Goal: Find specific page/section: Find specific page/section

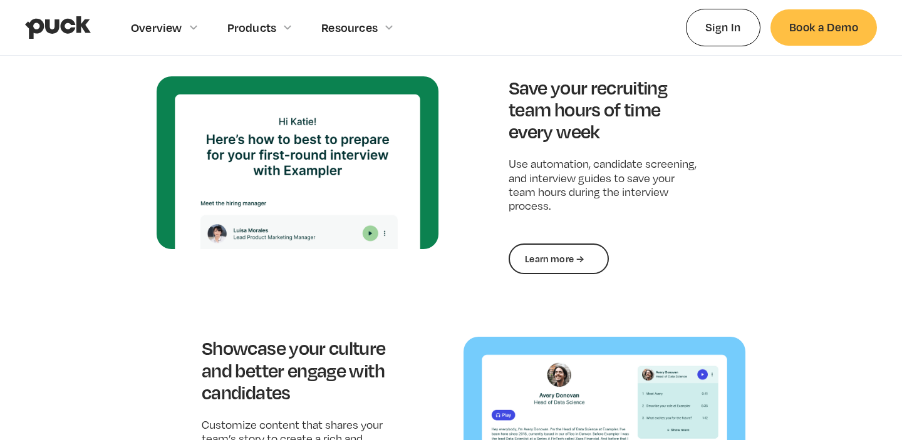
scroll to position [1571, 0]
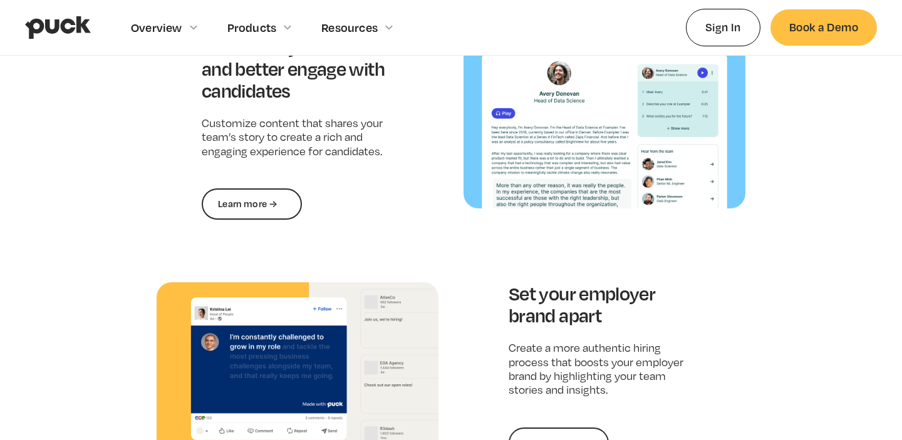
click at [234, 289] on img at bounding box center [298, 368] width 282 height 173
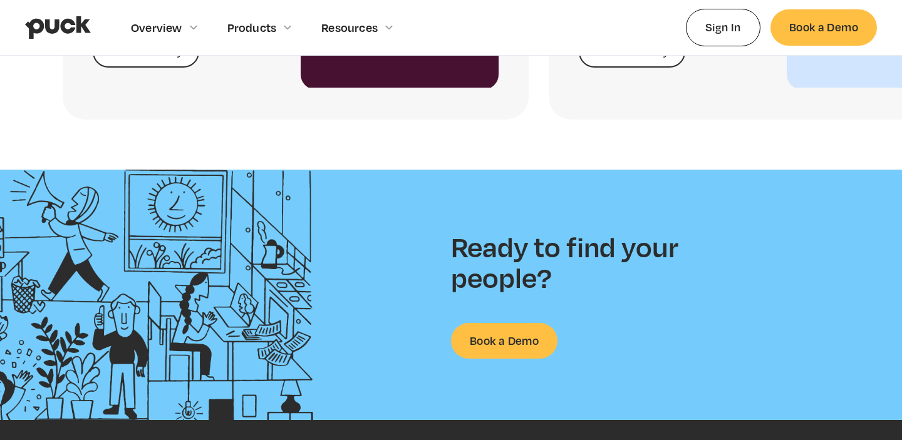
scroll to position [3276, 0]
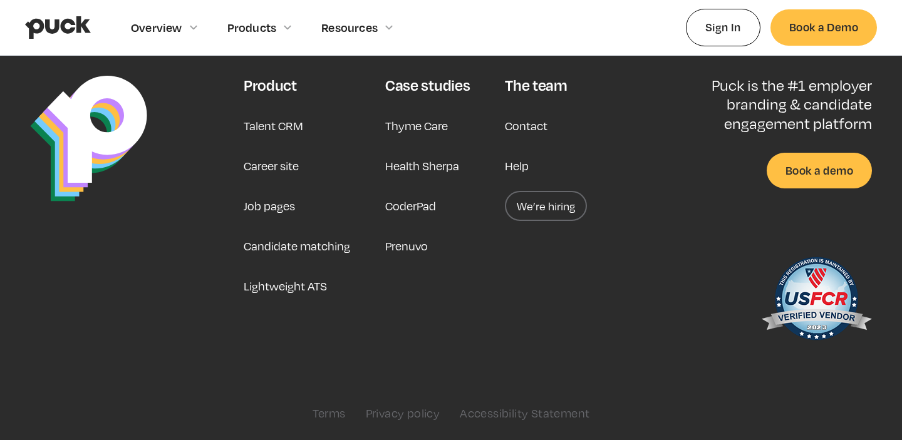
click at [282, 168] on link "Career site" at bounding box center [271, 166] width 55 height 30
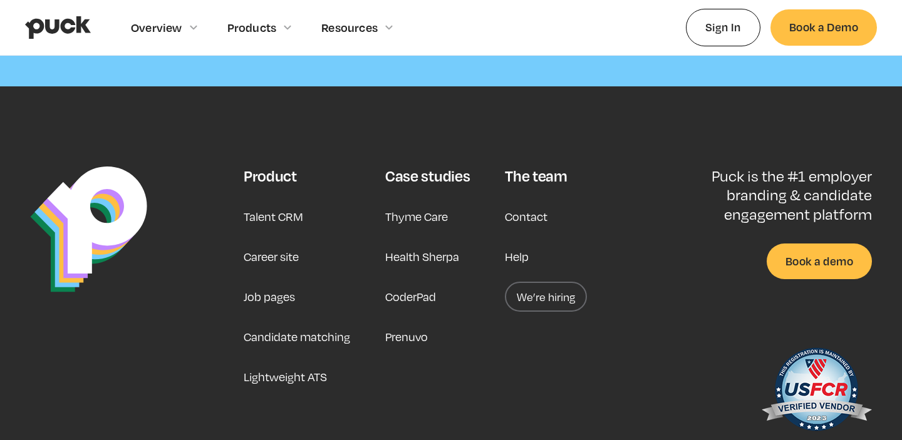
scroll to position [3828, 0]
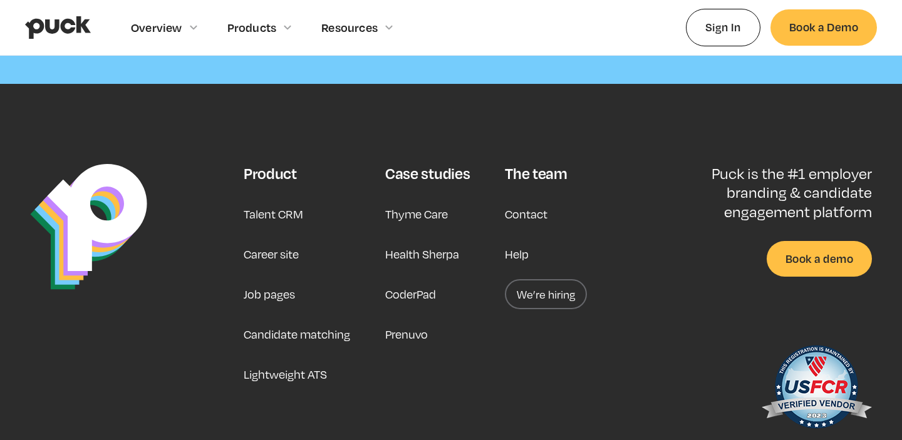
click at [544, 279] on link "We’re hiring" at bounding box center [546, 294] width 82 height 30
